Goal: Information Seeking & Learning: Get advice/opinions

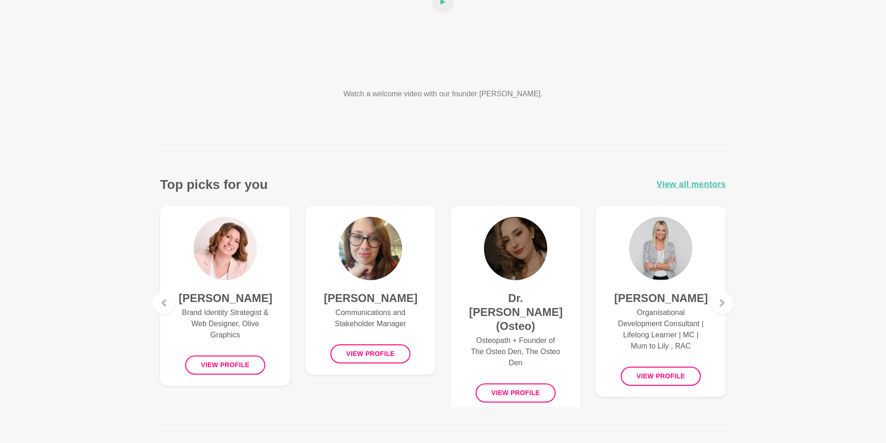
scroll to position [222, 0]
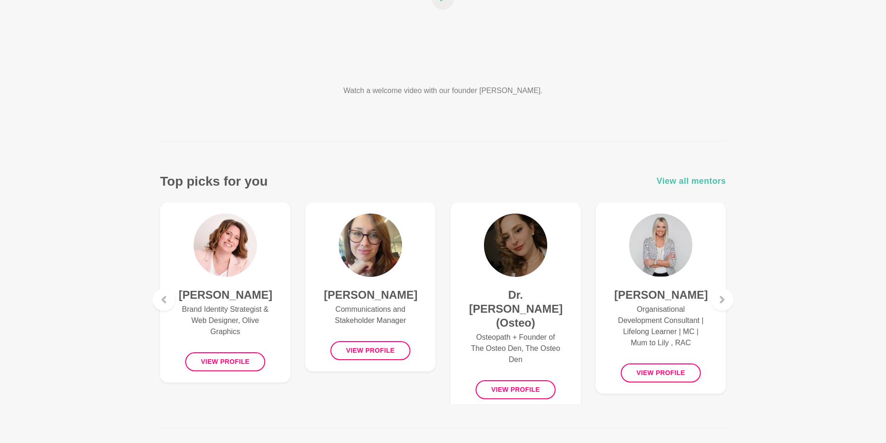
click at [676, 177] on span "View all mentors" at bounding box center [690, 180] width 69 height 13
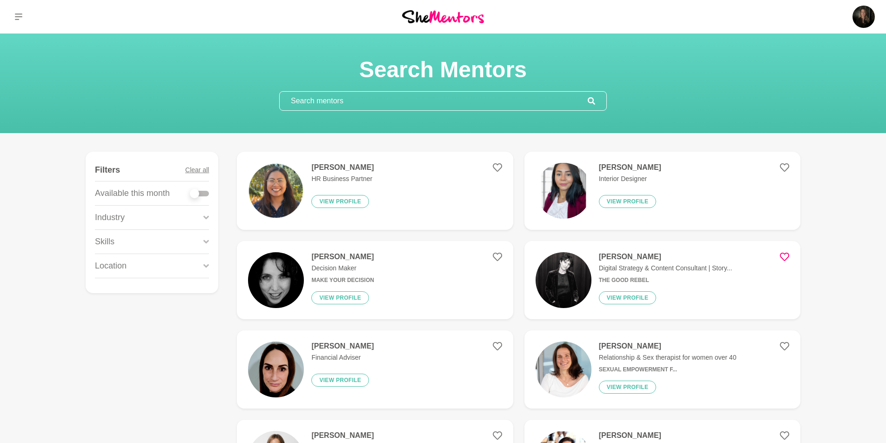
click at [203, 237] on icon at bounding box center [206, 241] width 6 height 13
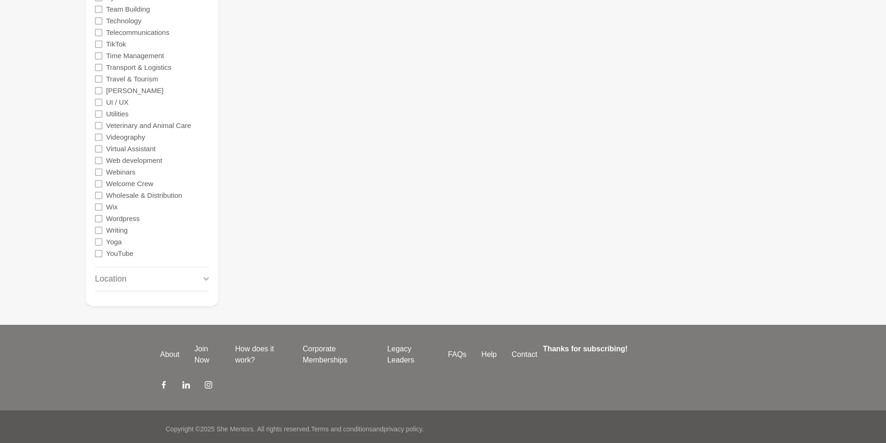
scroll to position [2158, 0]
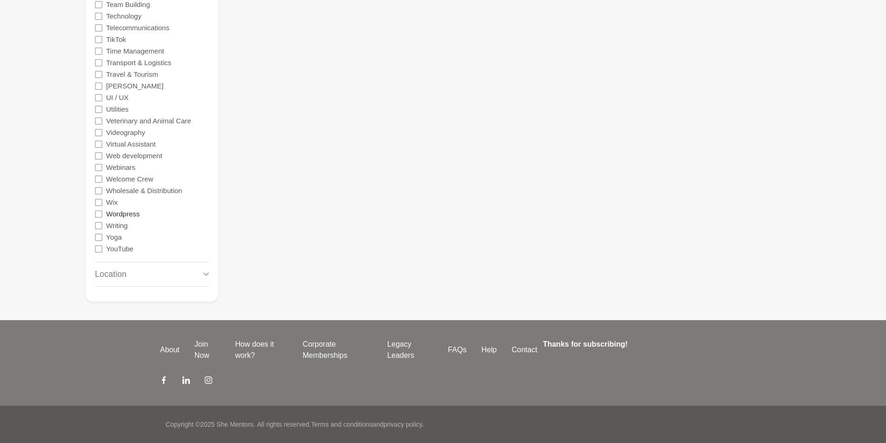
drag, startPoint x: 100, startPoint y: 211, endPoint x: 134, endPoint y: 210, distance: 34.0
click at [100, 211] on icon at bounding box center [98, 213] width 7 height 7
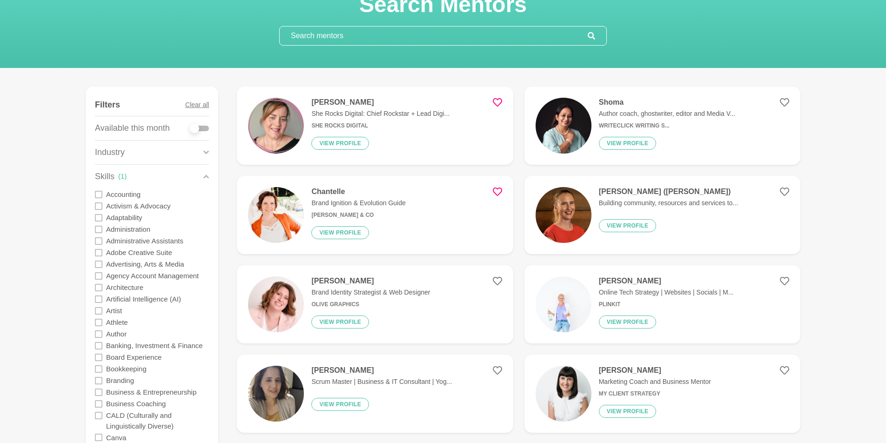
scroll to position [67, 0]
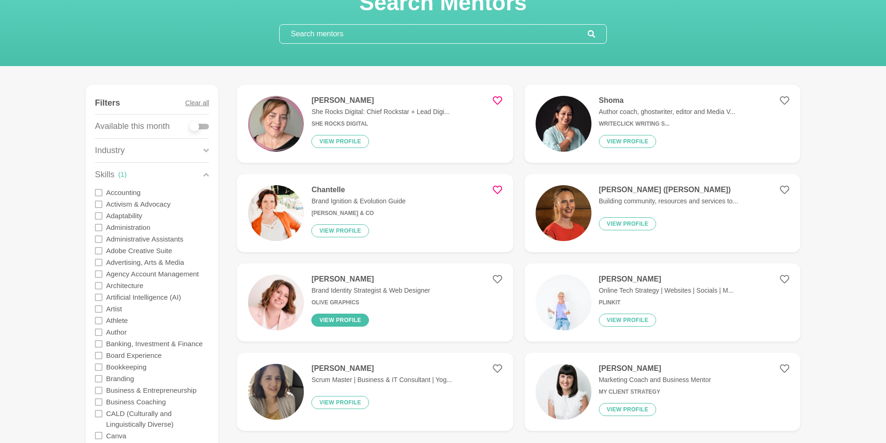
click at [339, 322] on button "View profile" at bounding box center [340, 320] width 58 height 13
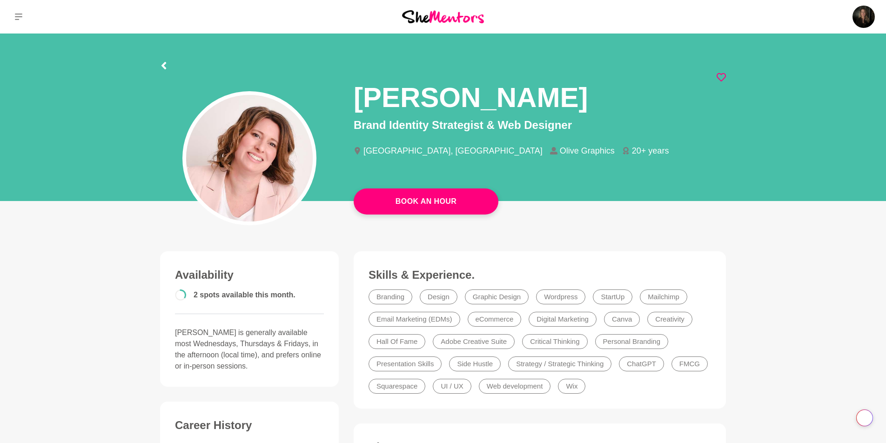
click at [721, 77] on icon at bounding box center [720, 77] width 9 height 9
